Goal: Navigation & Orientation: Find specific page/section

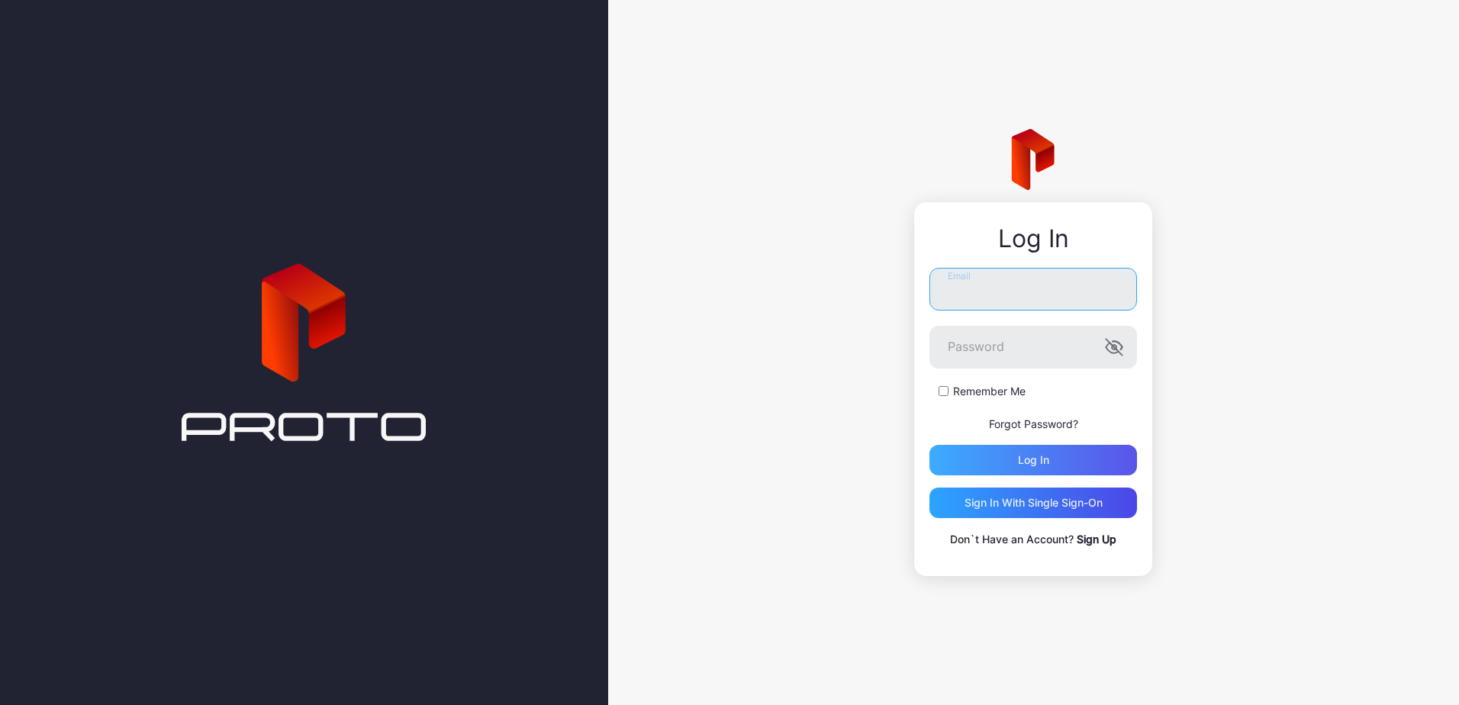
type input "**********"
click at [1008, 462] on div "Log in" at bounding box center [1033, 460] width 208 height 31
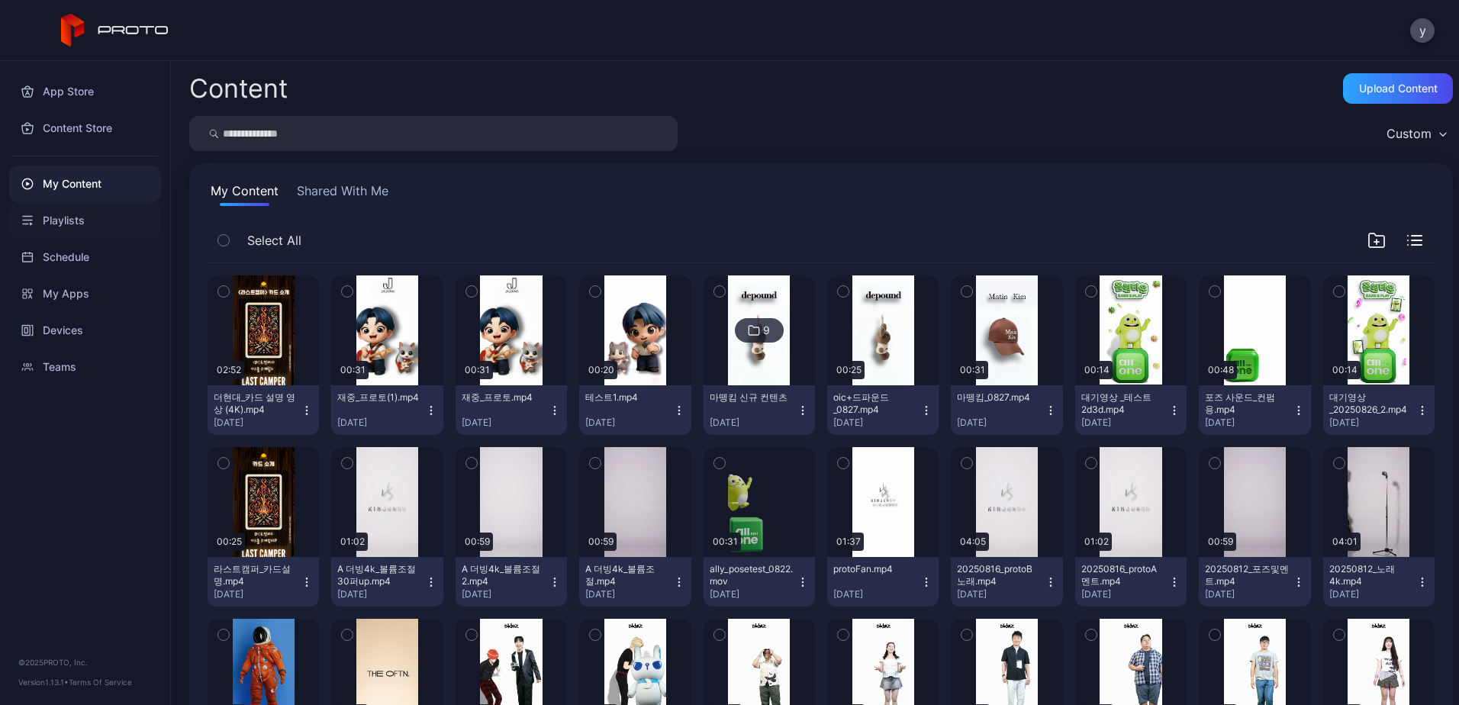
click at [78, 221] on div "Playlists" at bounding box center [85, 220] width 152 height 37
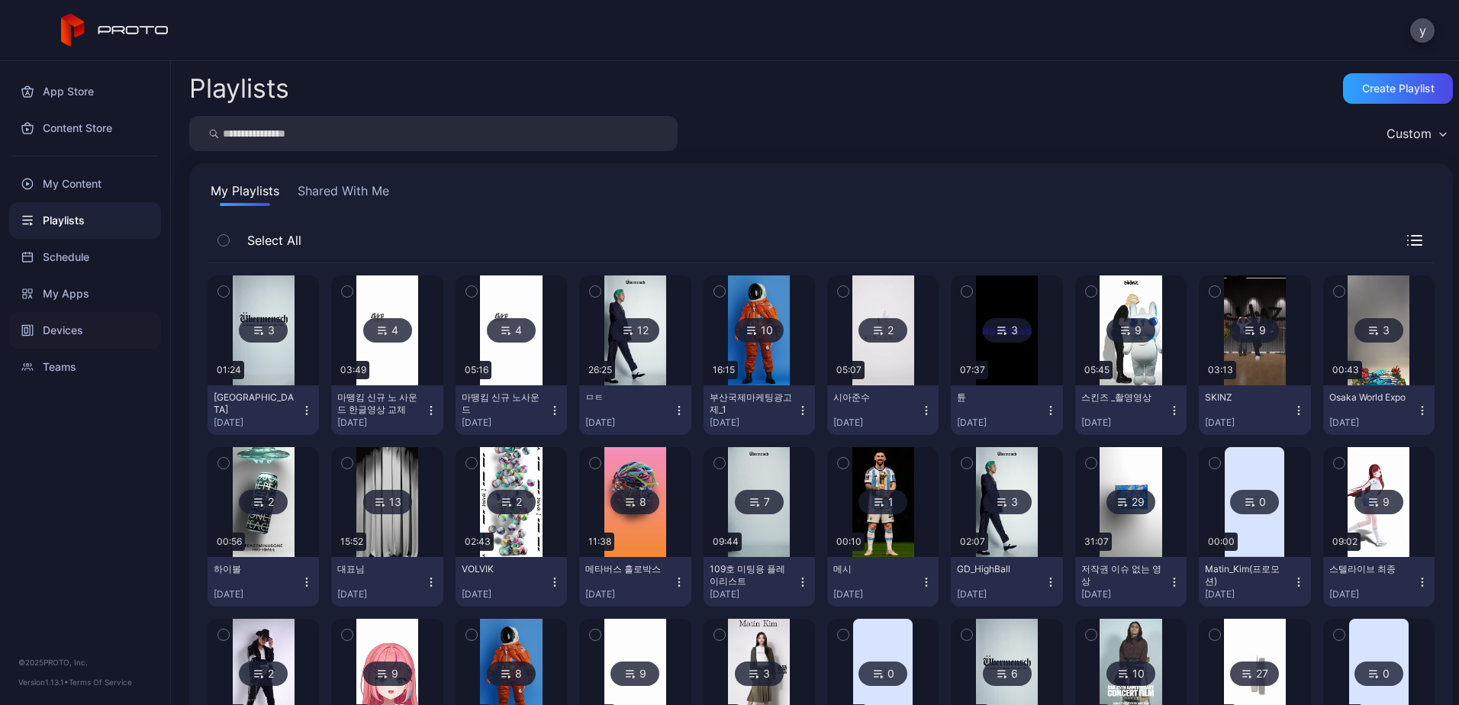
click at [75, 324] on div "Devices" at bounding box center [85, 330] width 152 height 37
